Goal: Task Accomplishment & Management: Complete application form

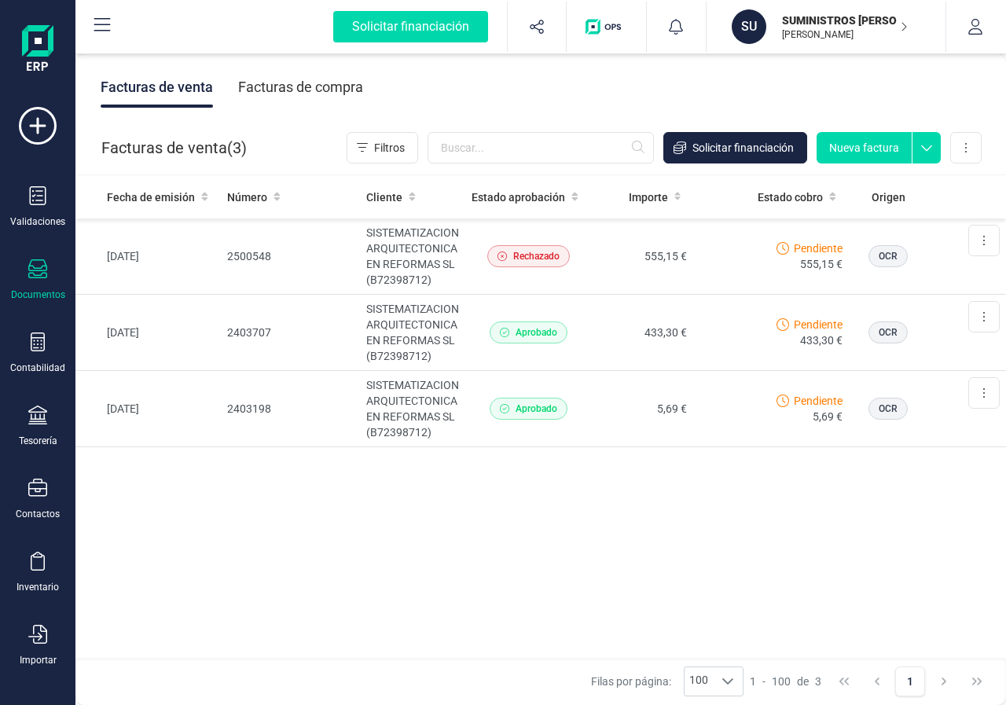
click at [878, 150] on button "Nueva factura" at bounding box center [863, 147] width 95 height 31
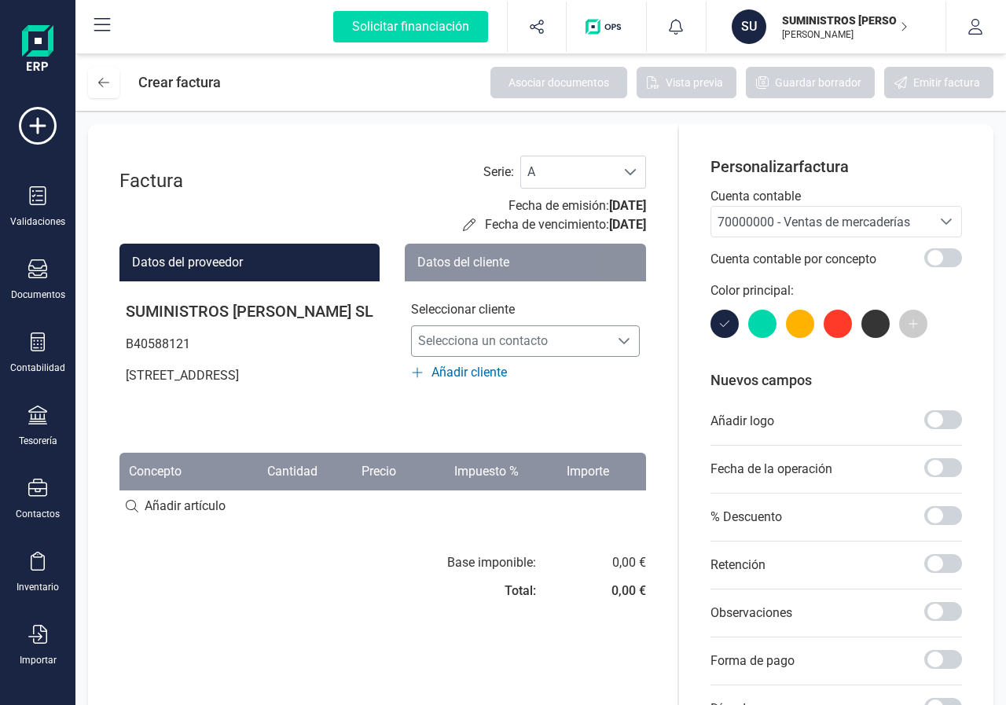
click at [483, 343] on span "Selecciona un contacto" at bounding box center [510, 340] width 197 height 31
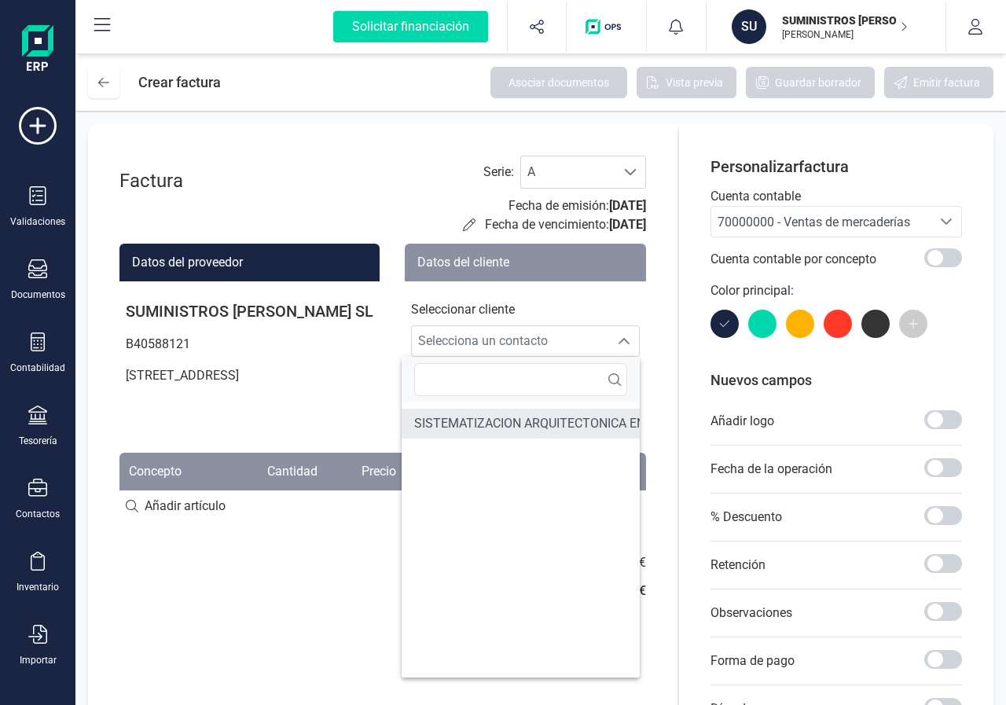
click at [479, 417] on span "SISTEMATIZACION ARQUITECTONICA EN REFORMAS SL" at bounding box center [572, 423] width 317 height 19
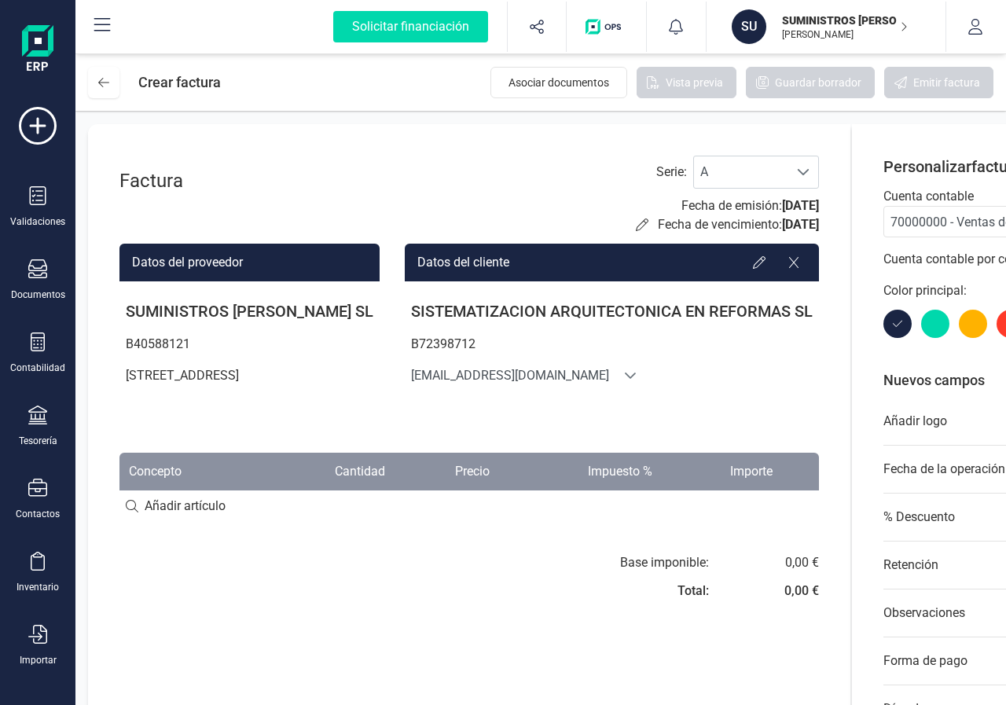
click at [130, 522] on input at bounding box center [468, 505] width 699 height 31
click at [205, 522] on input at bounding box center [468, 505] width 699 height 31
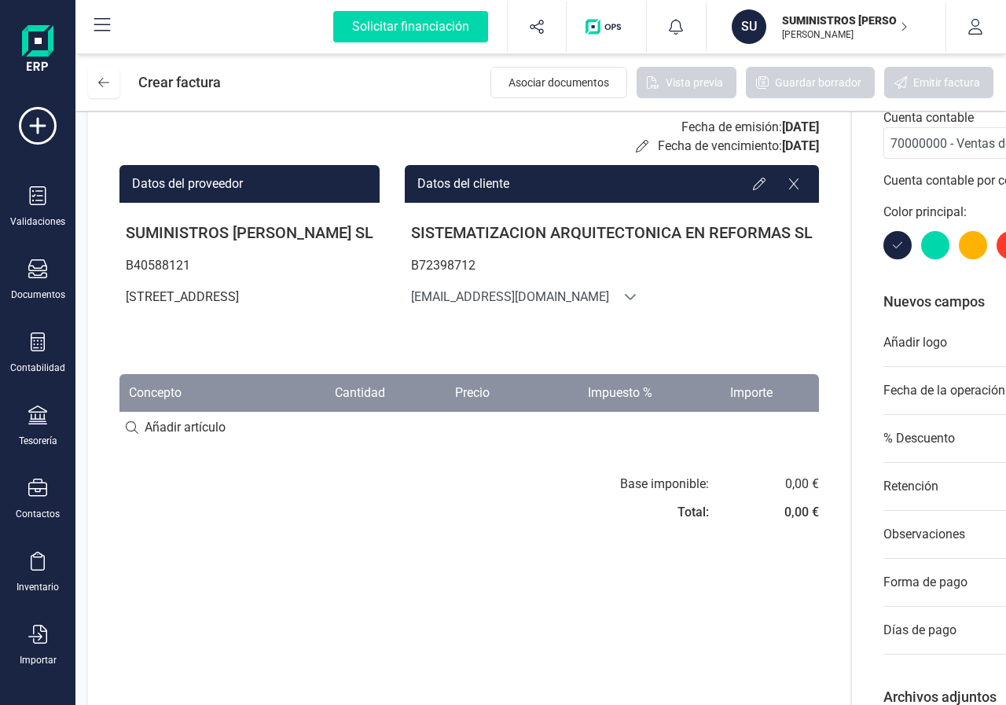
scroll to position [157, 0]
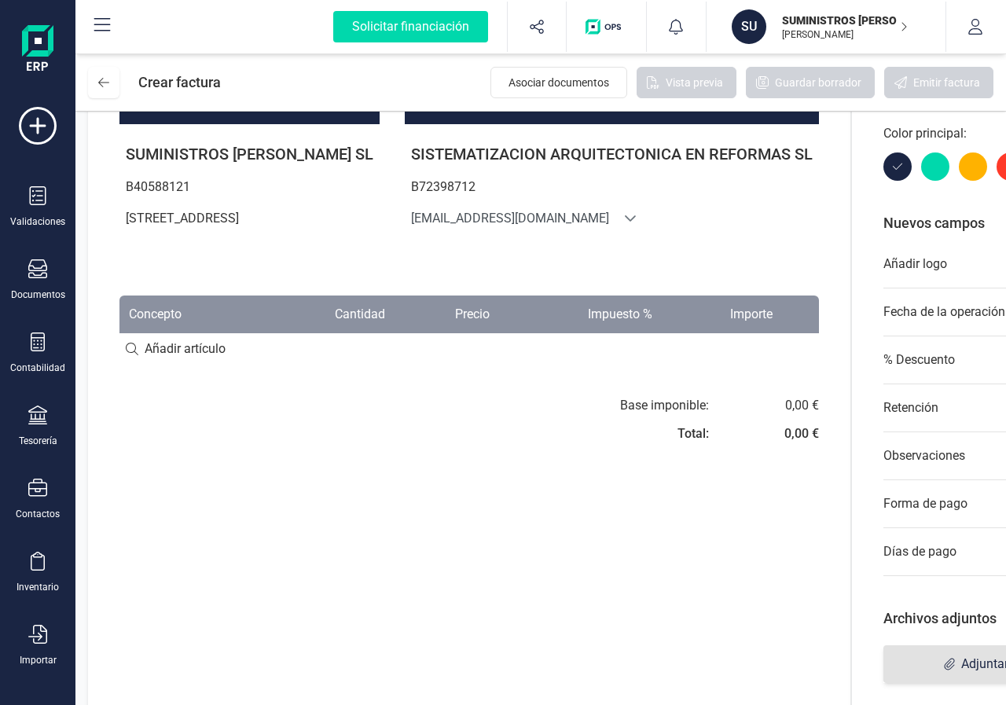
click at [917, 662] on span "Adjuntar archivos" at bounding box center [1001, 664] width 237 height 38
click at [159, 362] on input at bounding box center [468, 348] width 699 height 31
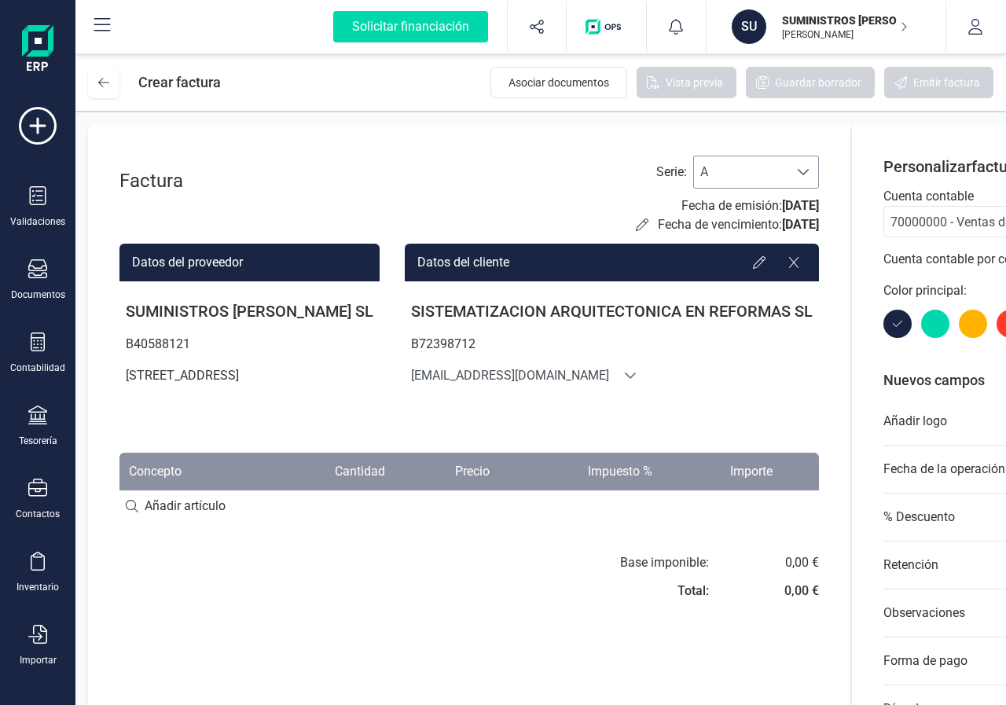
click at [707, 178] on span "A" at bounding box center [741, 171] width 94 height 31
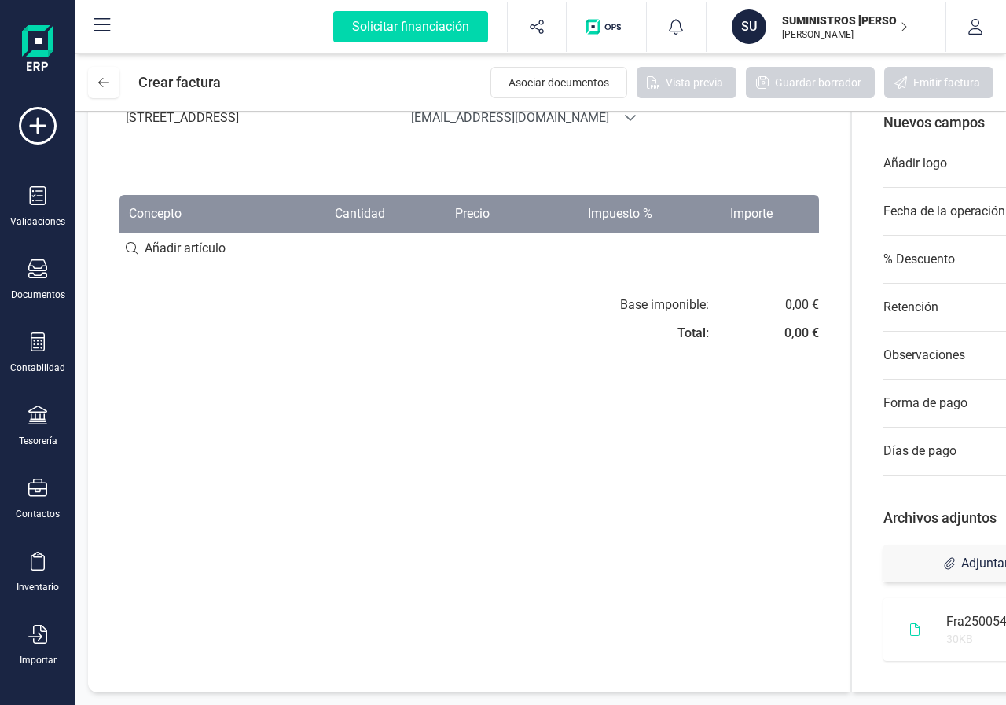
scroll to position [0, 118]
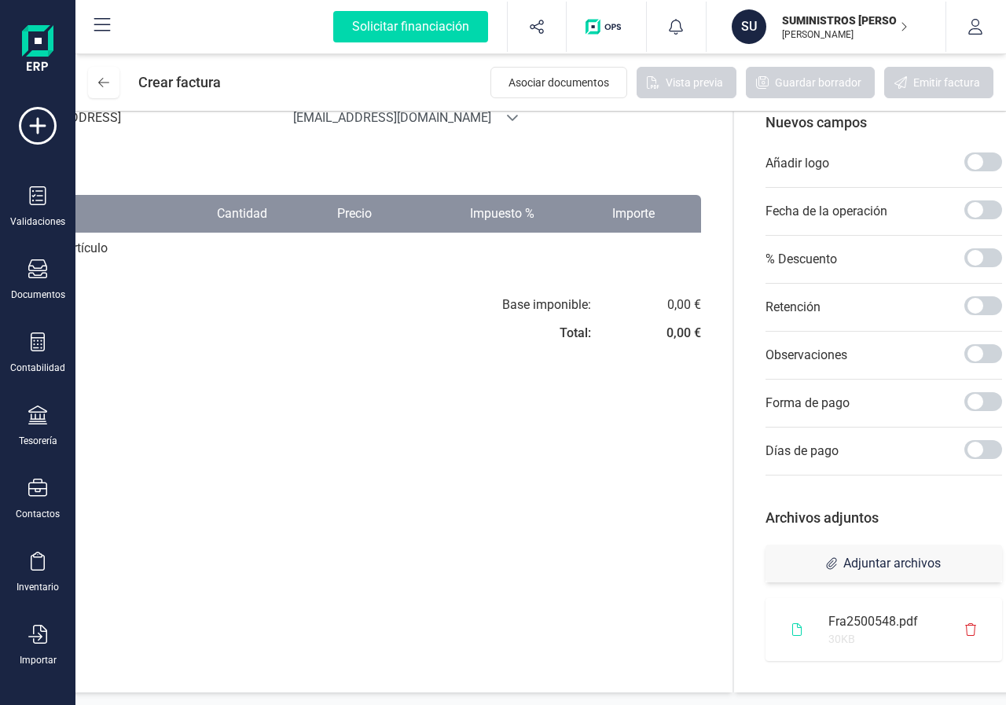
click at [965, 623] on icon at bounding box center [970, 629] width 11 height 13
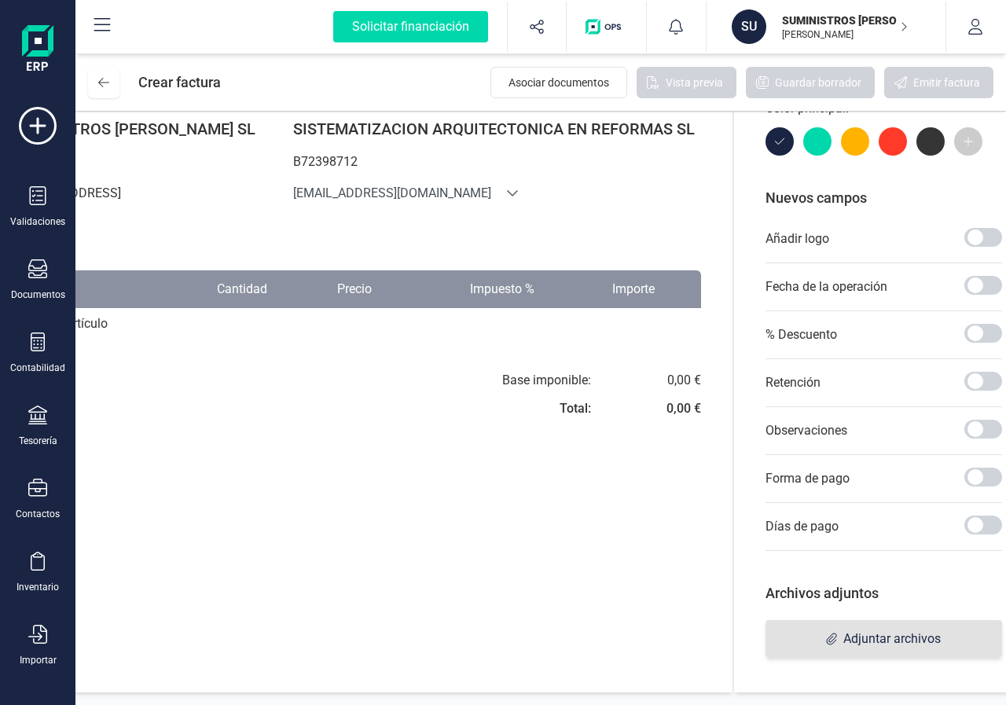
click at [843, 629] on span "Adjuntar archivos" at bounding box center [891, 638] width 97 height 19
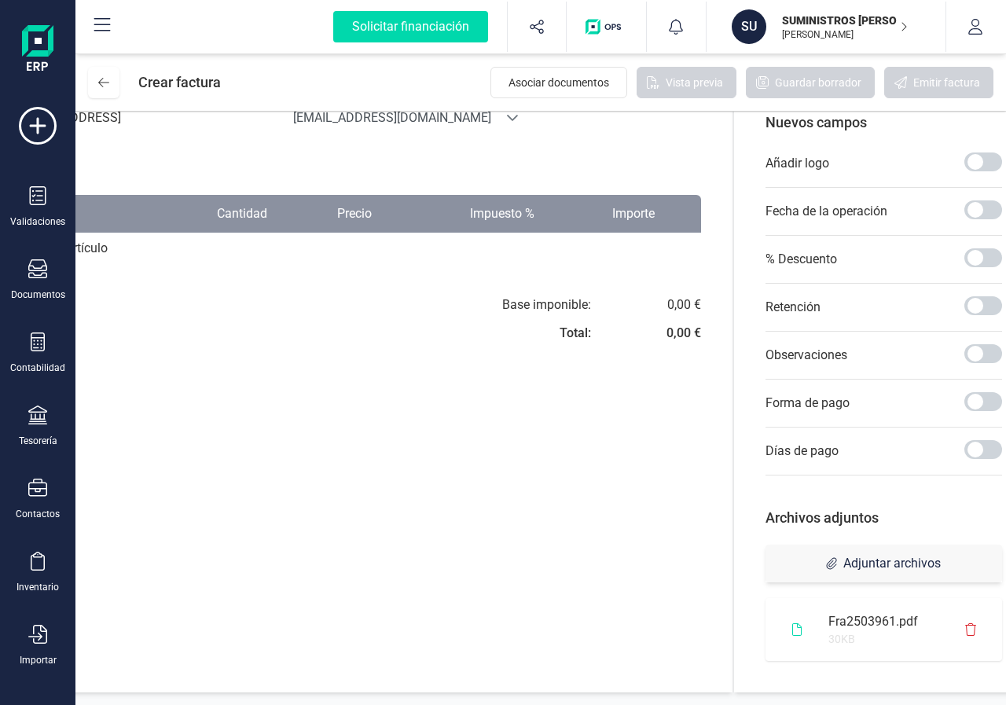
scroll to position [0, 0]
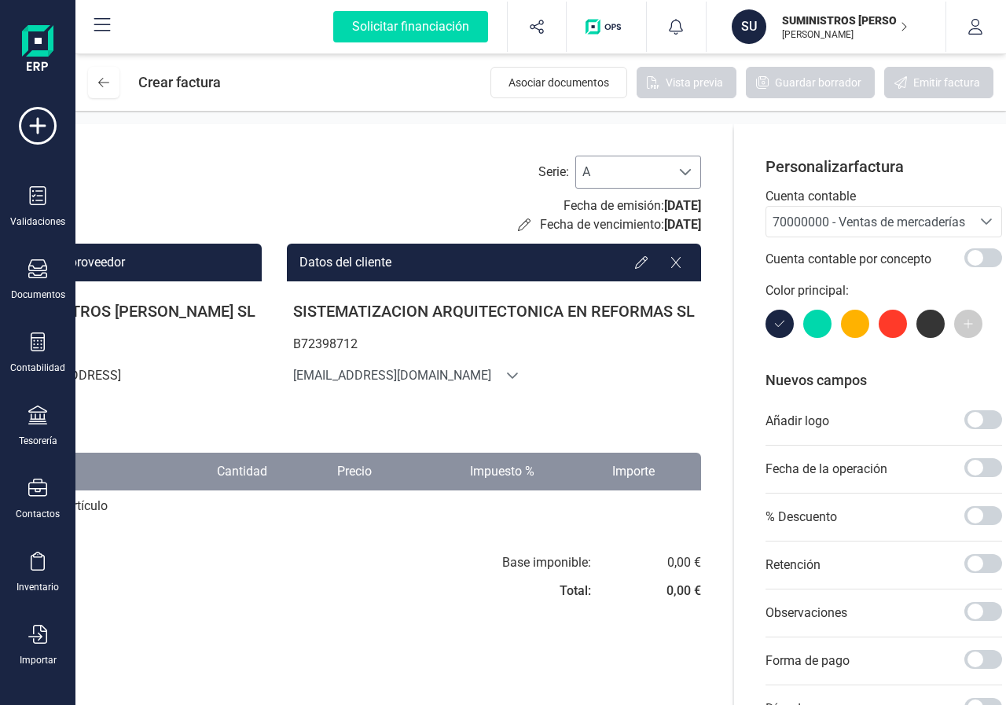
click at [594, 168] on span "A" at bounding box center [623, 171] width 94 height 31
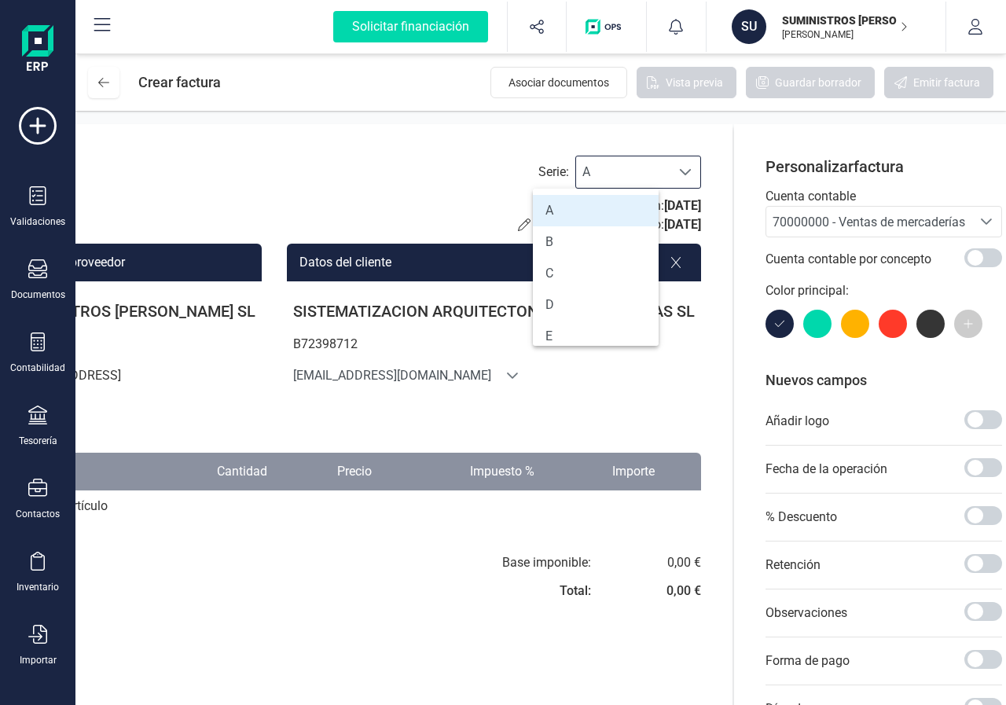
click at [594, 168] on span "A" at bounding box center [623, 171] width 94 height 31
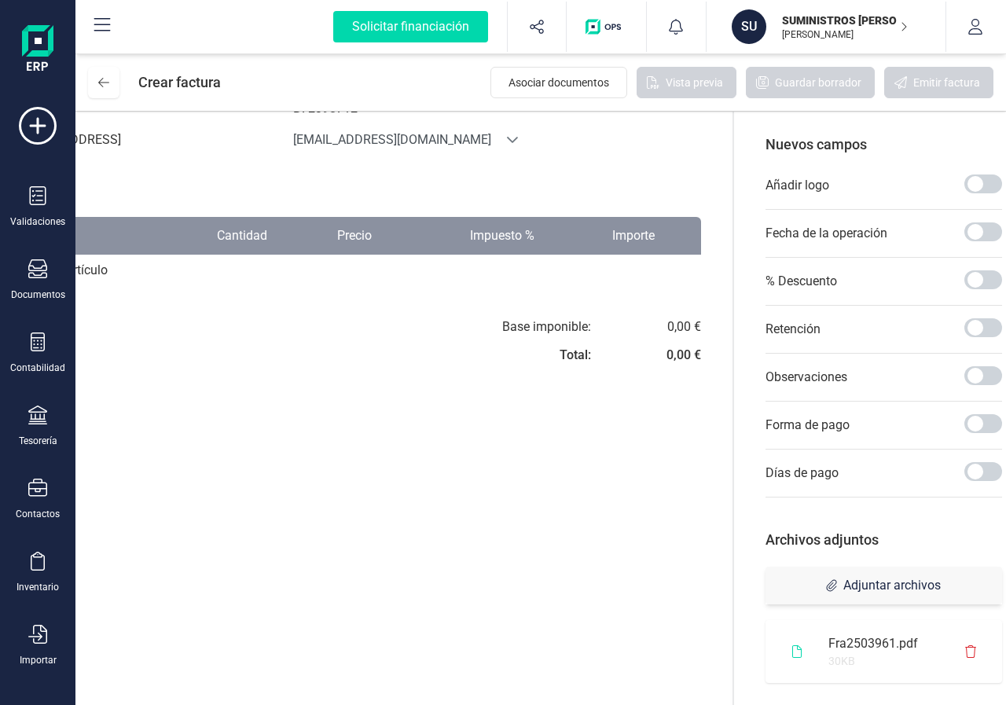
scroll to position [270, 0]
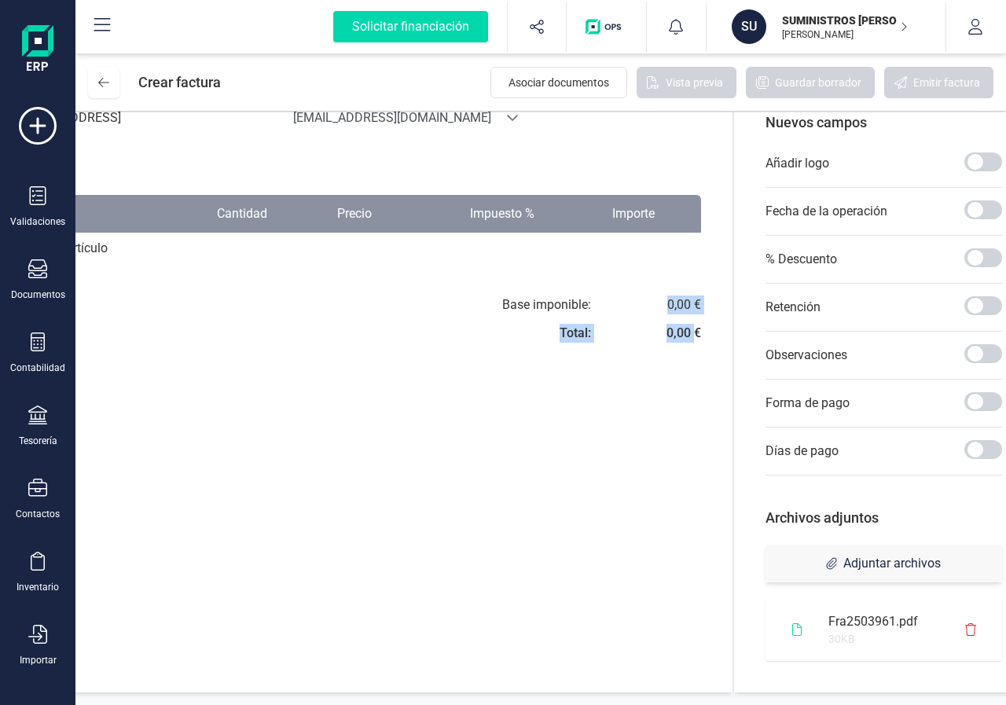
drag, startPoint x: 654, startPoint y: 689, endPoint x: 324, endPoint y: 693, distance: 330.1
click at [324, 693] on section "Factura Serie : A A Fecha de emisión: [DATE] Fecha de vencimiento: [DATE] Datos…" at bounding box center [540, 279] width 930 height 851
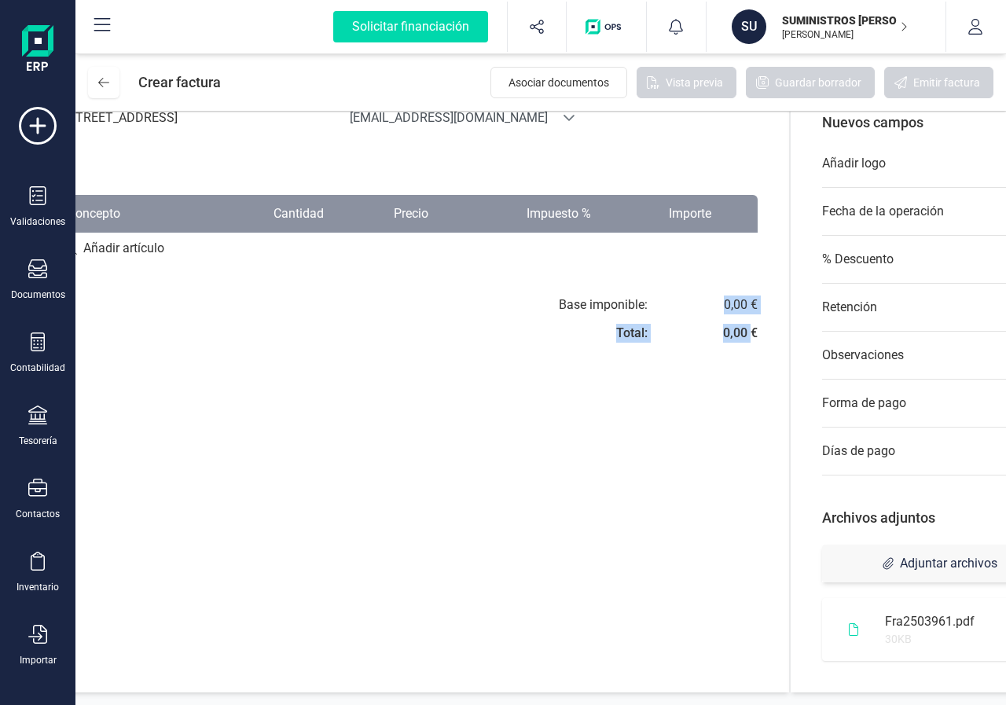
scroll to position [0, 0]
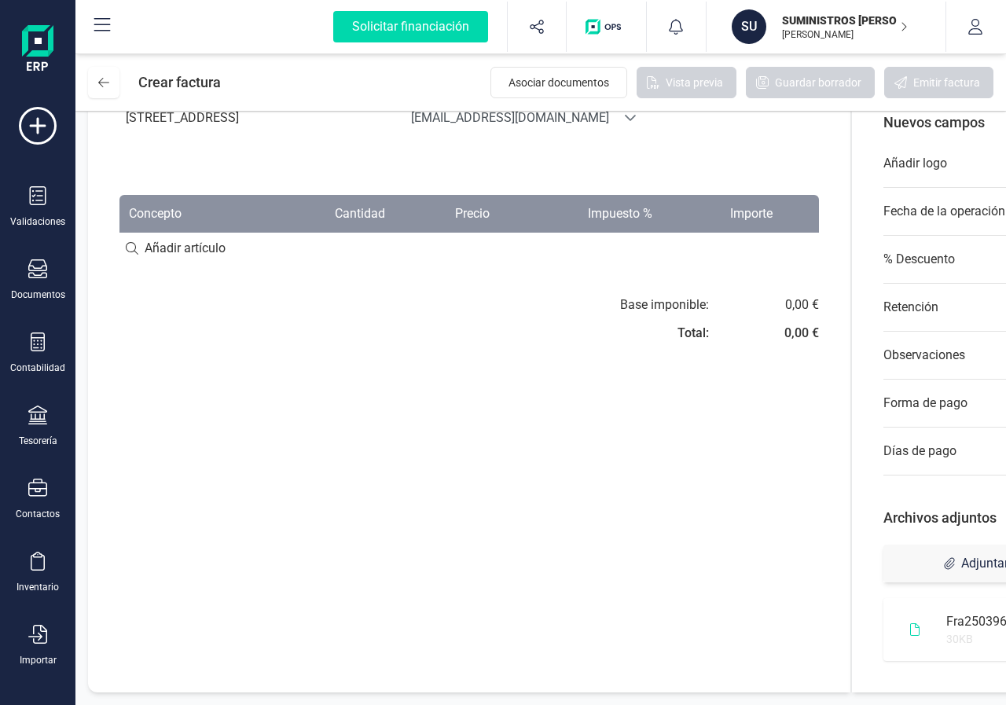
drag, startPoint x: 136, startPoint y: 259, endPoint x: 164, endPoint y: 250, distance: 29.6
click at [163, 251] on input at bounding box center [468, 248] width 699 height 31
click at [164, 250] on input at bounding box center [468, 248] width 699 height 31
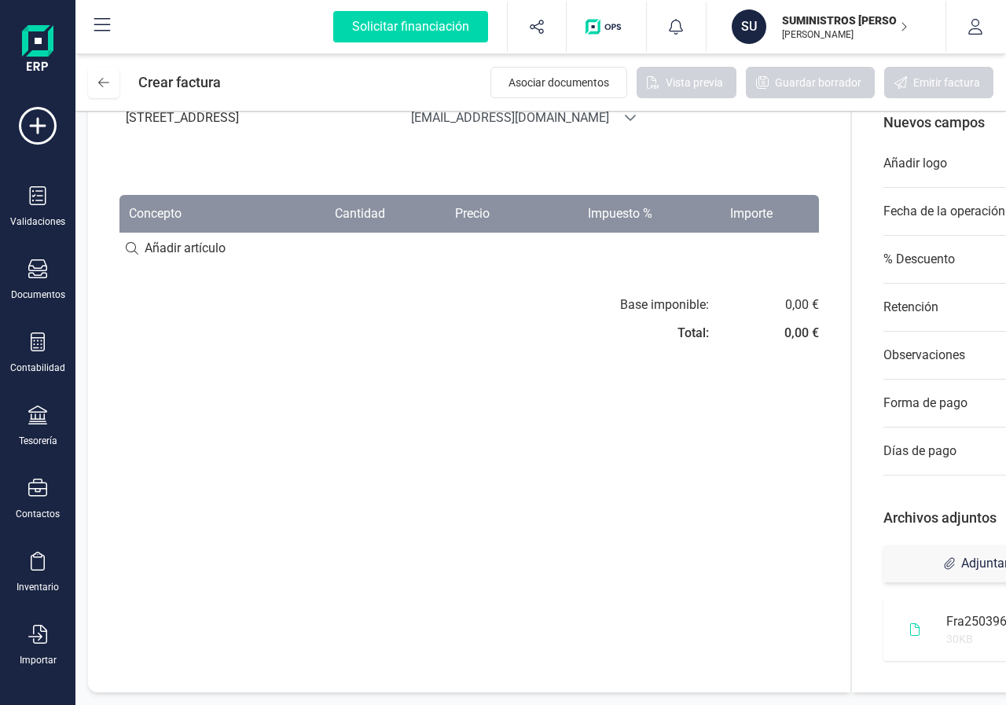
click at [164, 250] on input at bounding box center [468, 248] width 699 height 31
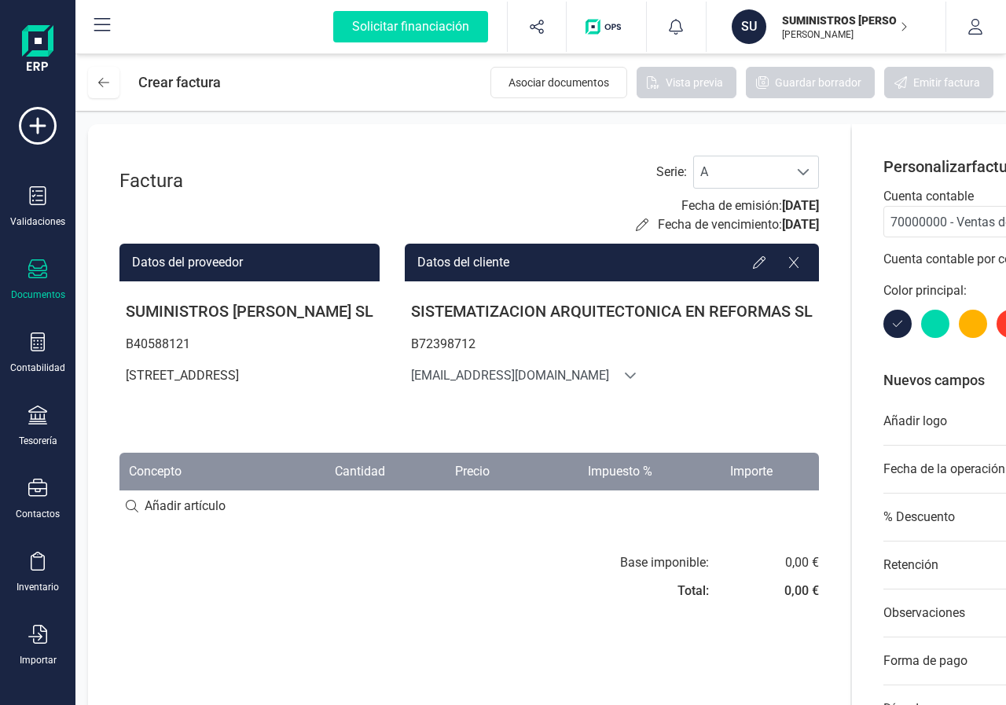
click at [38, 270] on icon at bounding box center [37, 268] width 19 height 19
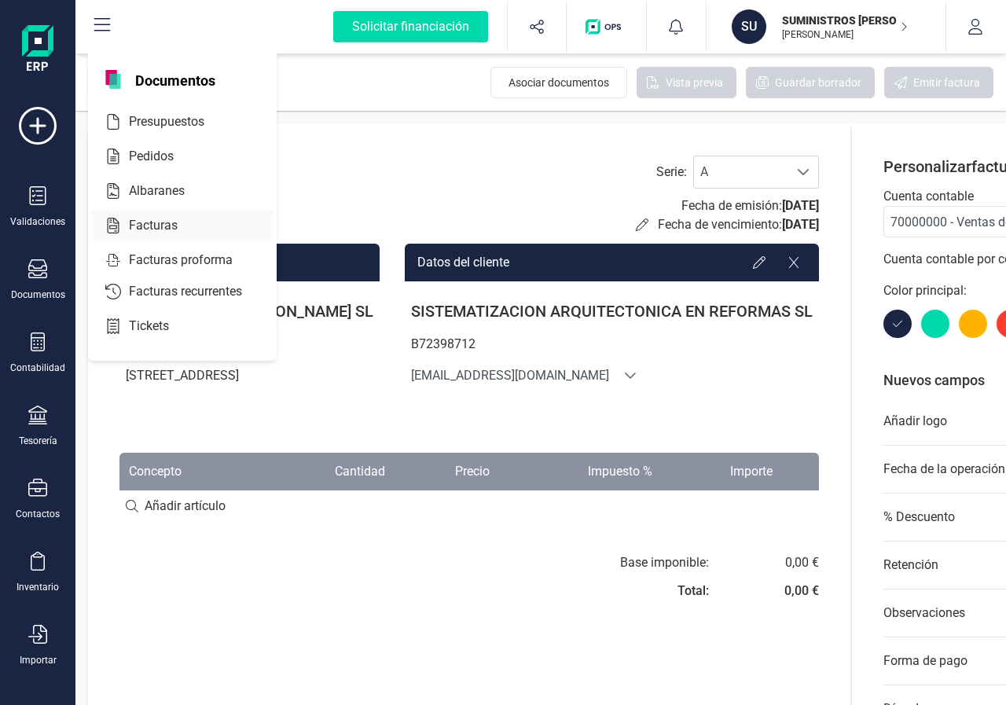
click at [147, 228] on span "Facturas" at bounding box center [164, 225] width 83 height 19
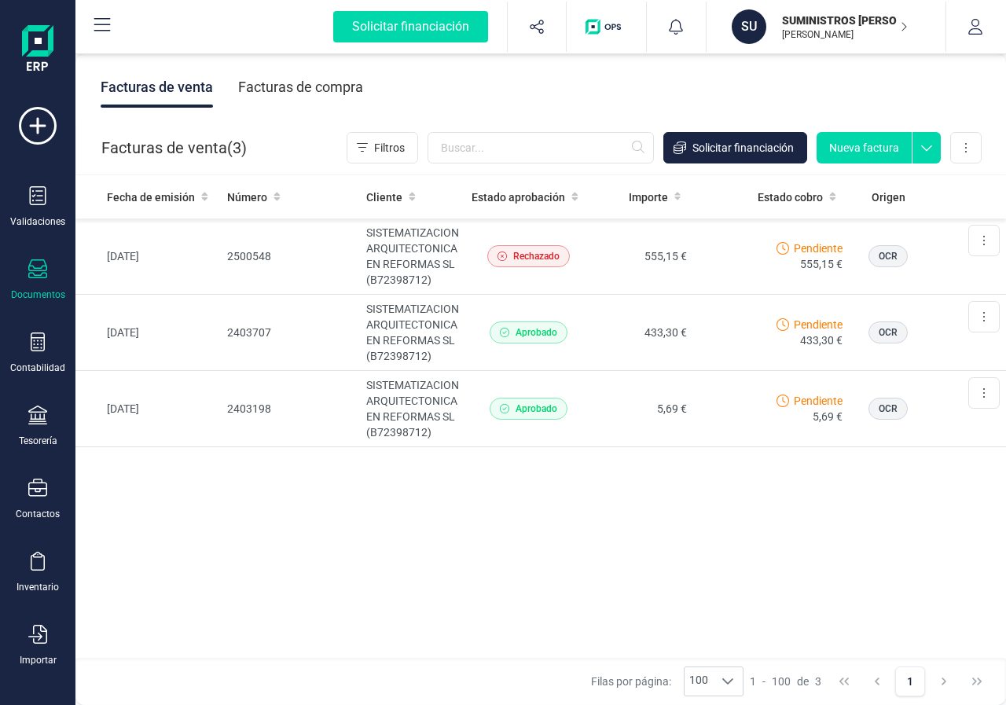
click at [290, 86] on div "Facturas de compra" at bounding box center [300, 87] width 125 height 41
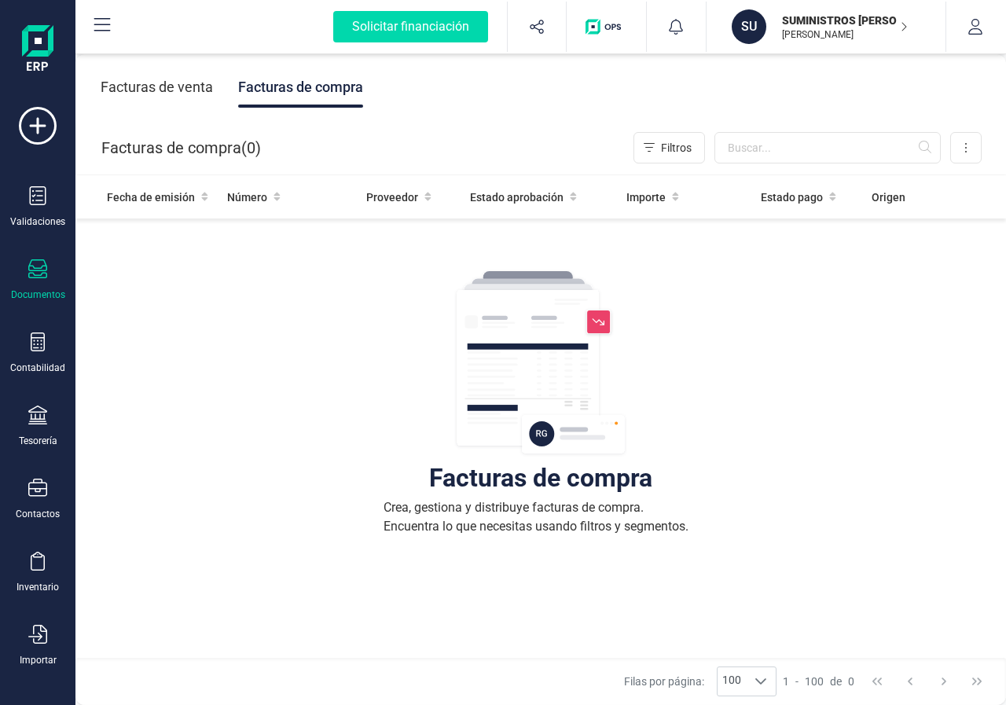
click at [177, 85] on div "Facturas de venta" at bounding box center [157, 87] width 112 height 41
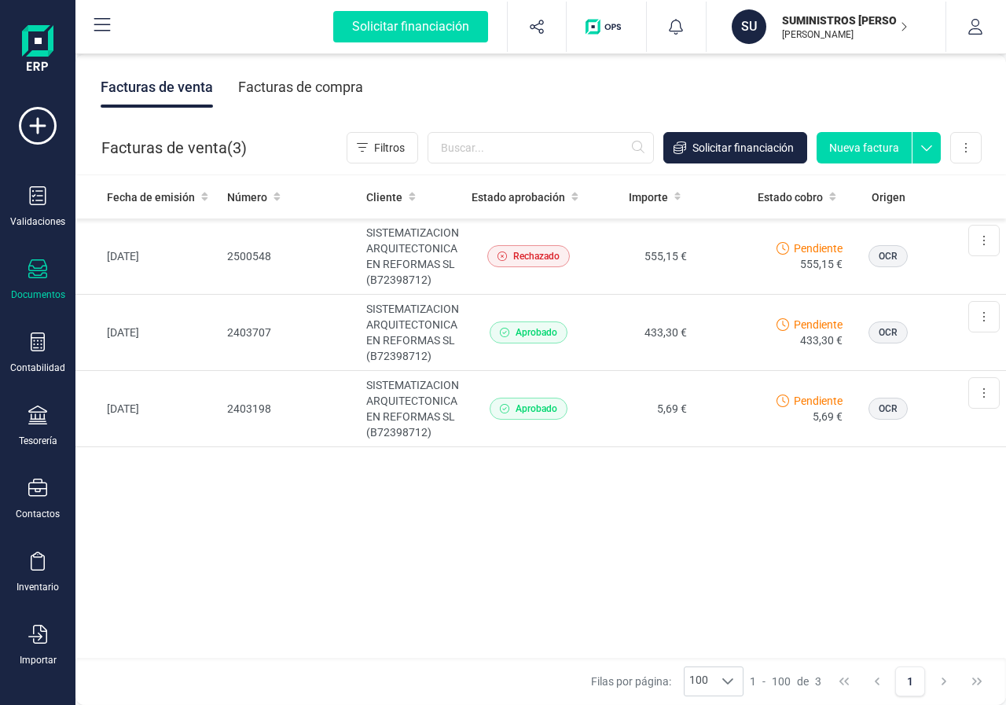
click at [606, 31] on img "button" at bounding box center [606, 27] width 42 height 16
